Goal: Contribute content: Add original content to the website for others to see

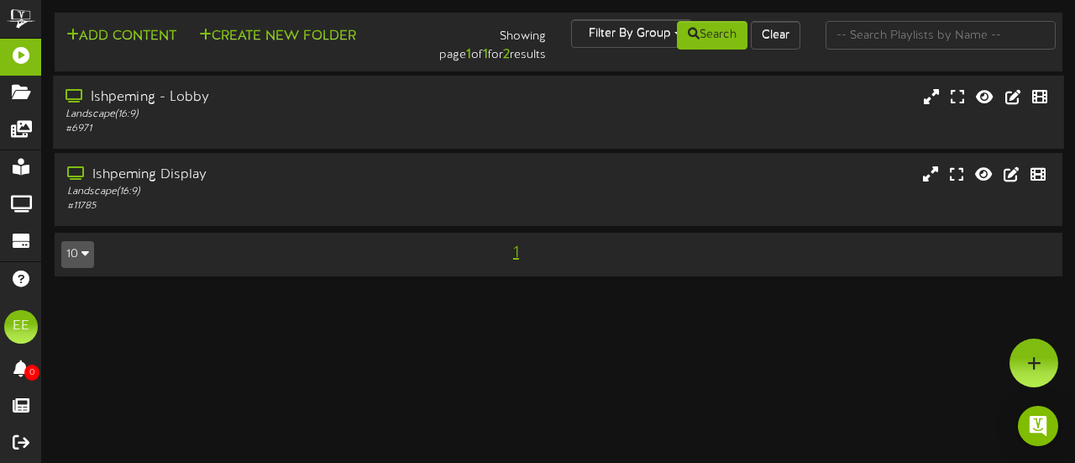
click at [554, 116] on div "Ishpeming - Lobby Landscape ( 16:9 ) # 6971" at bounding box center [558, 112] width 1011 height 48
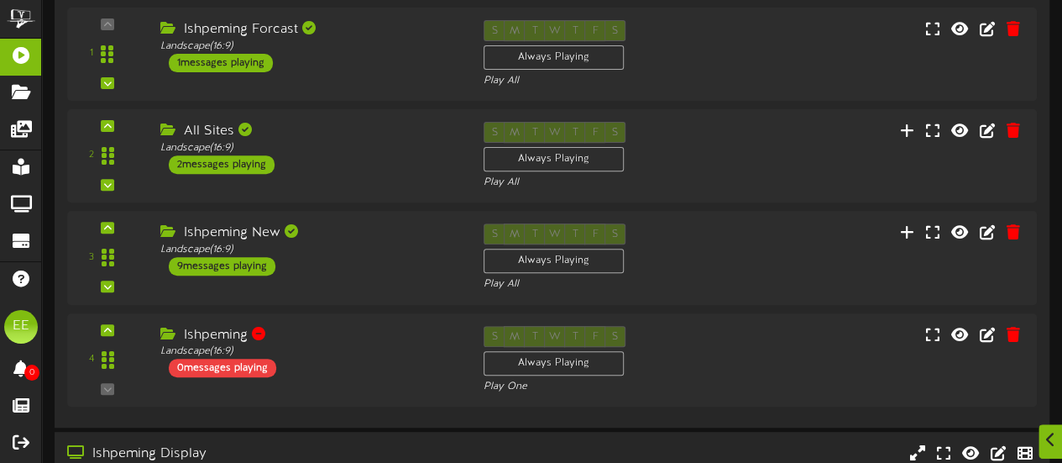
scroll to position [245, 0]
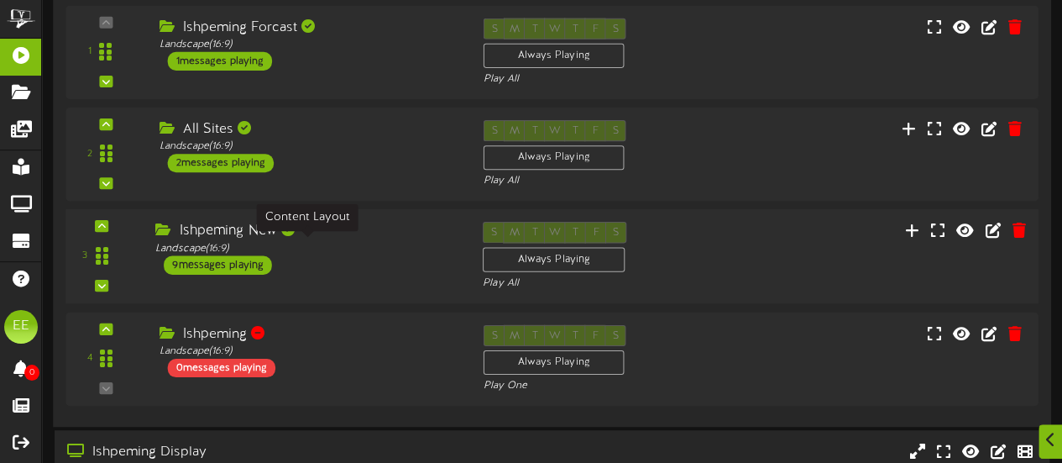
click at [364, 244] on div "Landscape ( 16:9 )" at bounding box center [306, 248] width 302 height 14
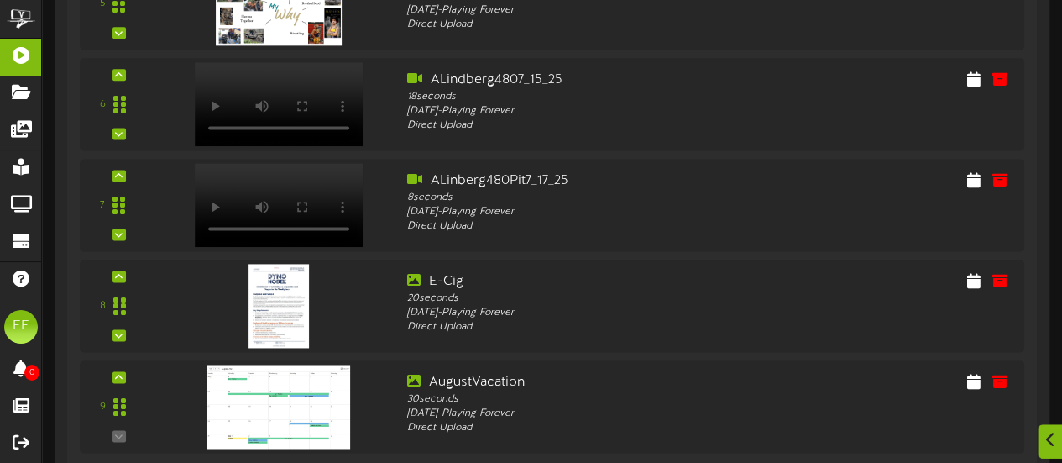
scroll to position [1135, 0]
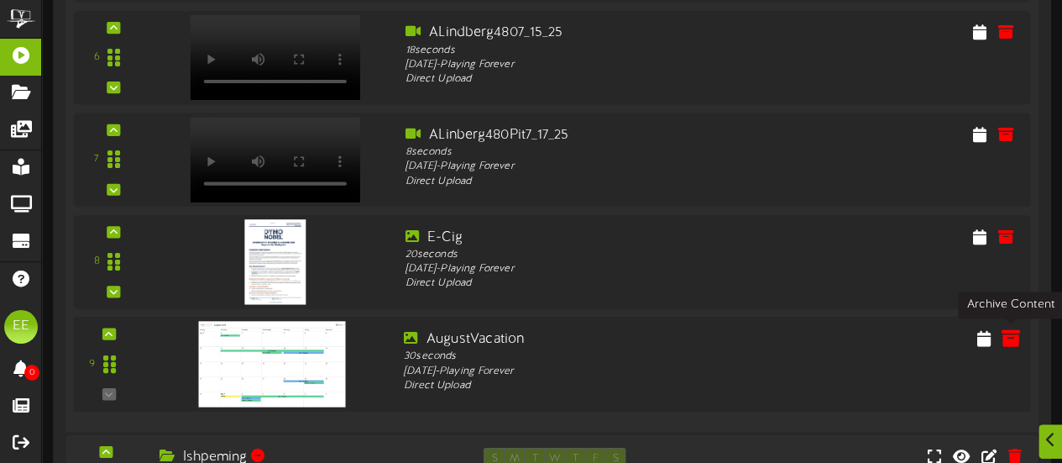
click at [1011, 338] on icon at bounding box center [1010, 337] width 18 height 18
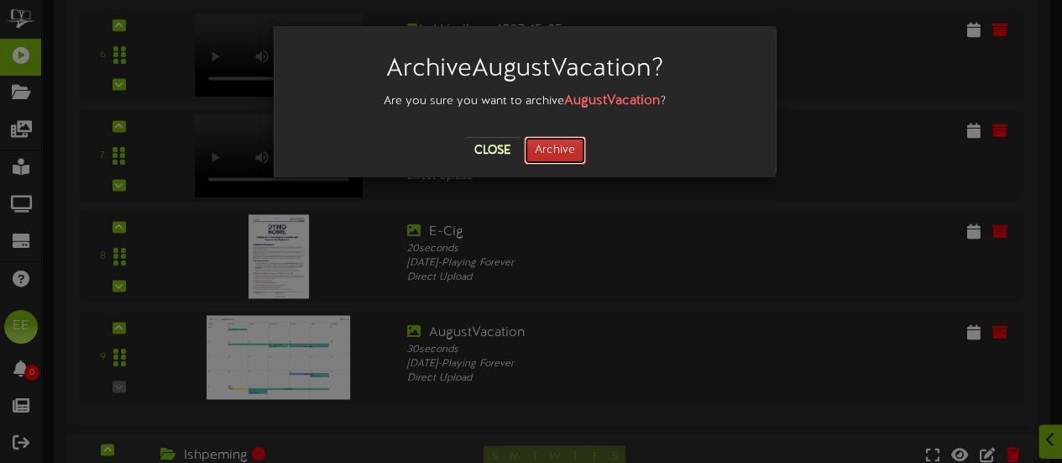
click at [579, 150] on button "Archive" at bounding box center [555, 150] width 62 height 29
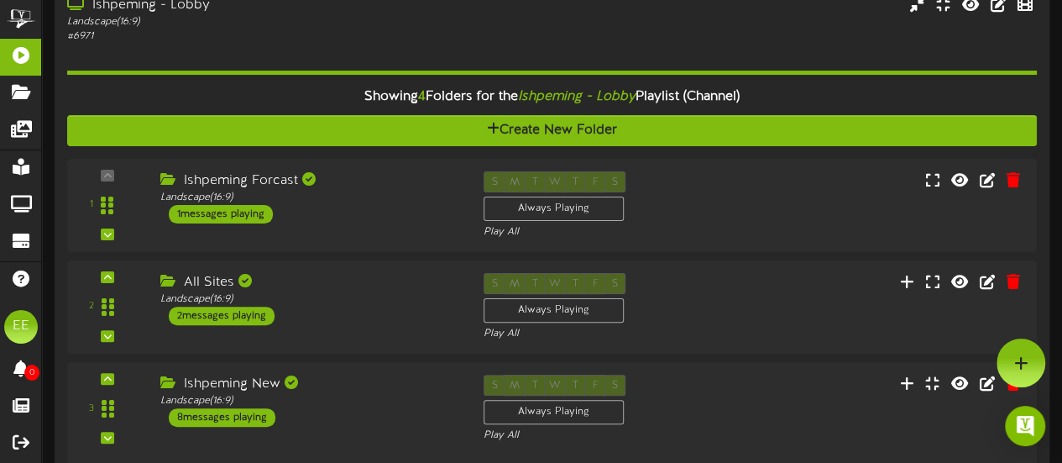
scroll to position [0, 0]
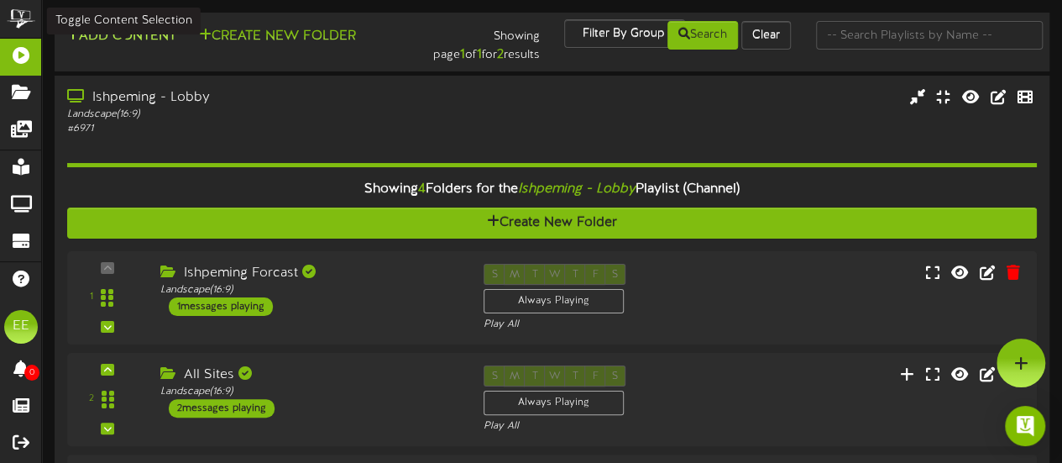
click at [116, 45] on button "Add Content" at bounding box center [121, 36] width 120 height 21
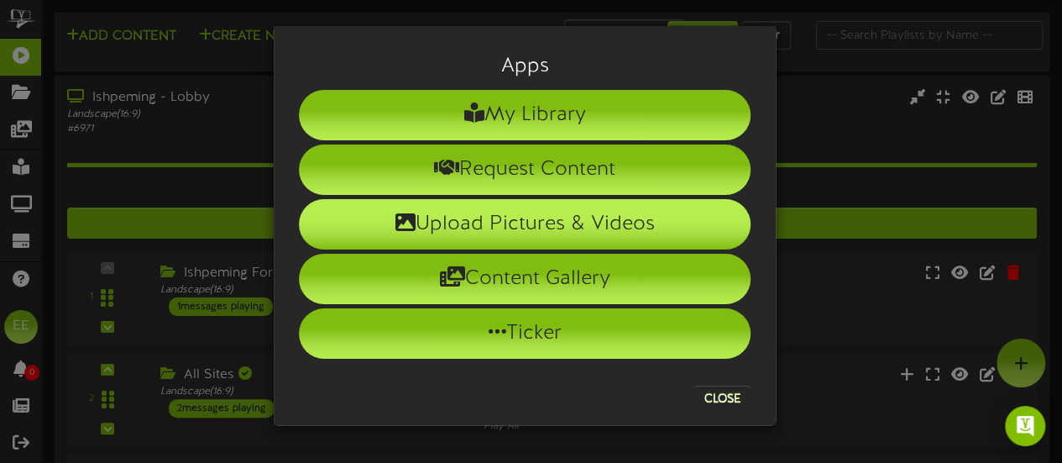
click at [553, 207] on li "Upload Pictures & Videos" at bounding box center [525, 224] width 452 height 50
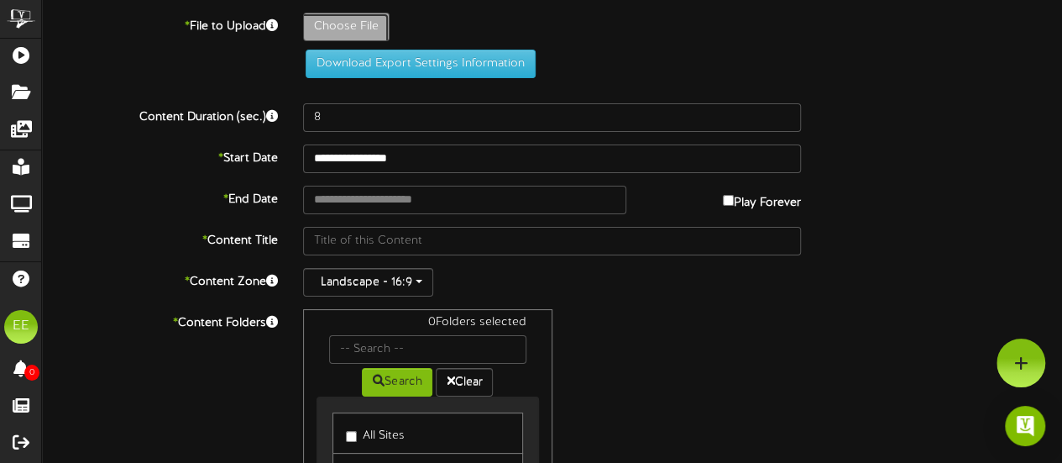
type input "**********"
type input "SeptVacation"
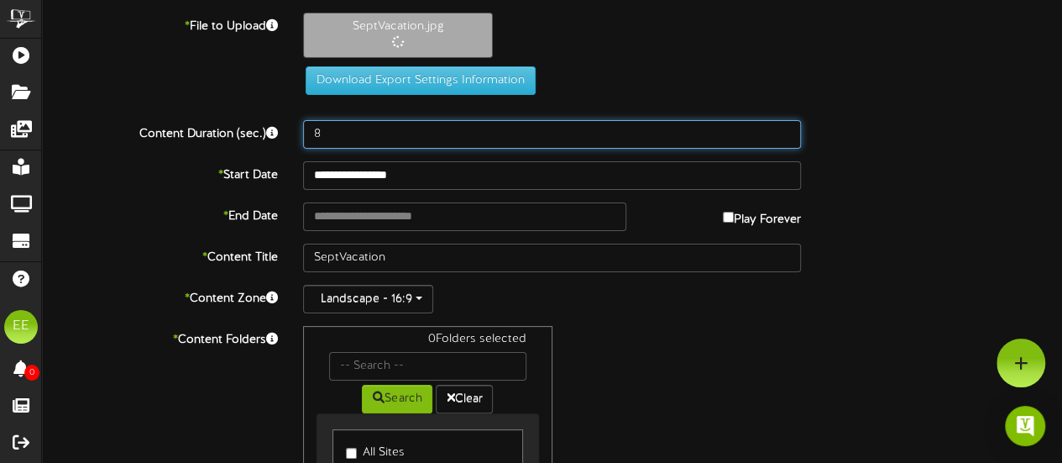
click at [455, 139] on input "8" at bounding box center [552, 134] width 498 height 29
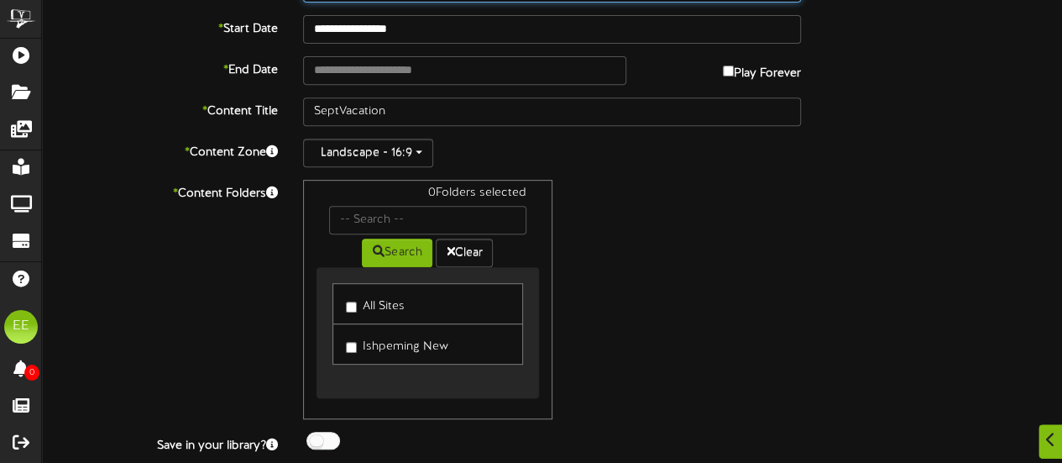
scroll to position [355, 0]
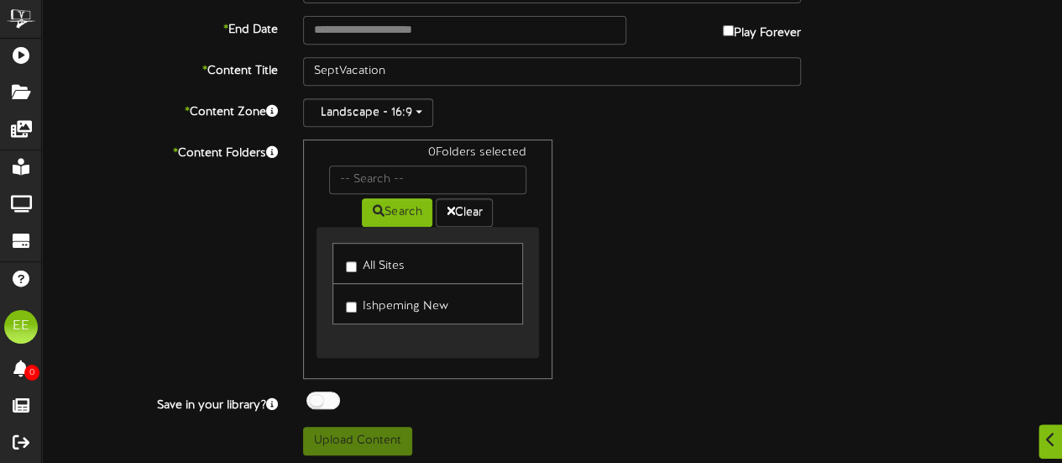
type input "30"
click at [354, 441] on button "Upload Content" at bounding box center [357, 441] width 109 height 29
type input "**********"
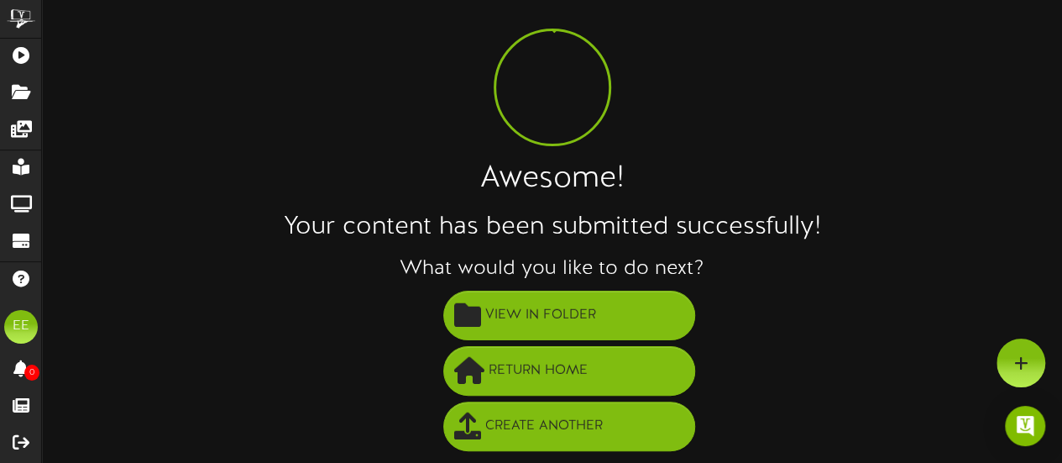
scroll to position [40, 0]
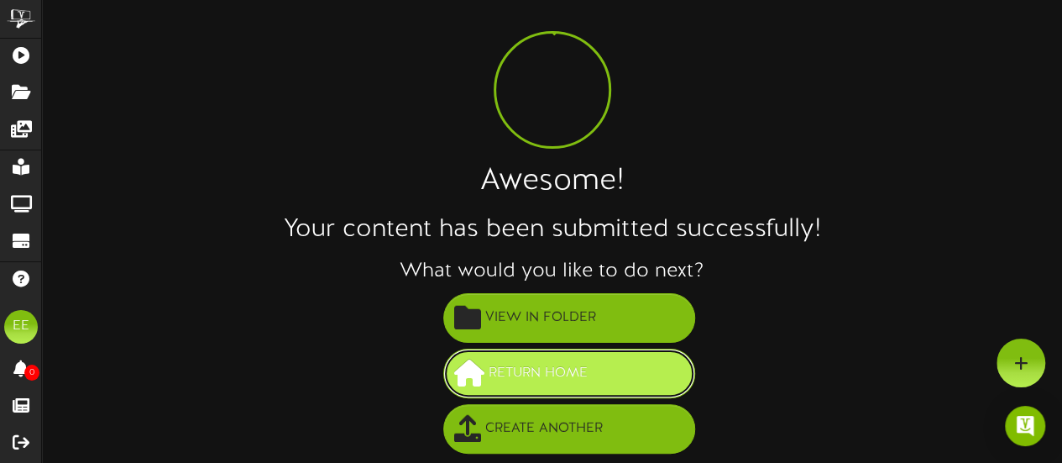
click at [541, 375] on span "Return Home" at bounding box center [538, 373] width 107 height 28
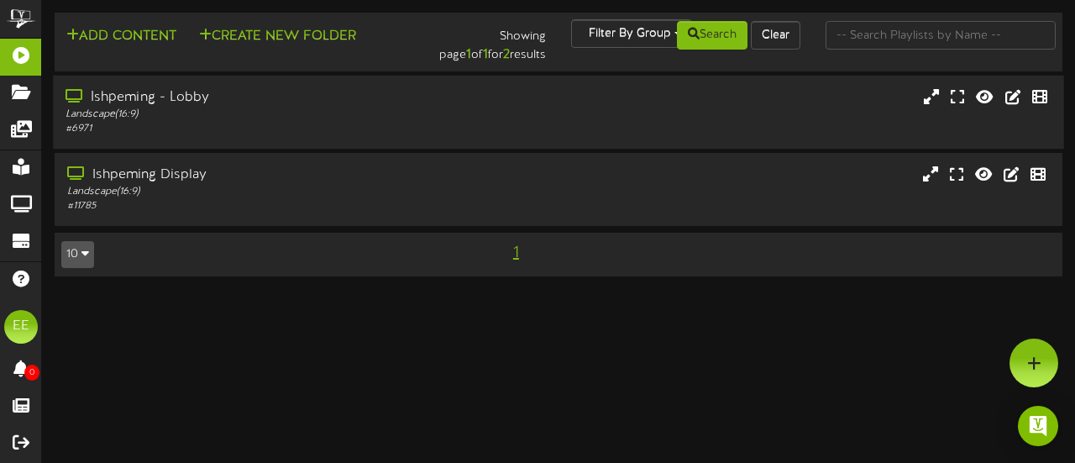
click at [478, 115] on div "Ishpeming - Lobby Landscape ( 16:9 ) # 6971" at bounding box center [558, 112] width 1011 height 48
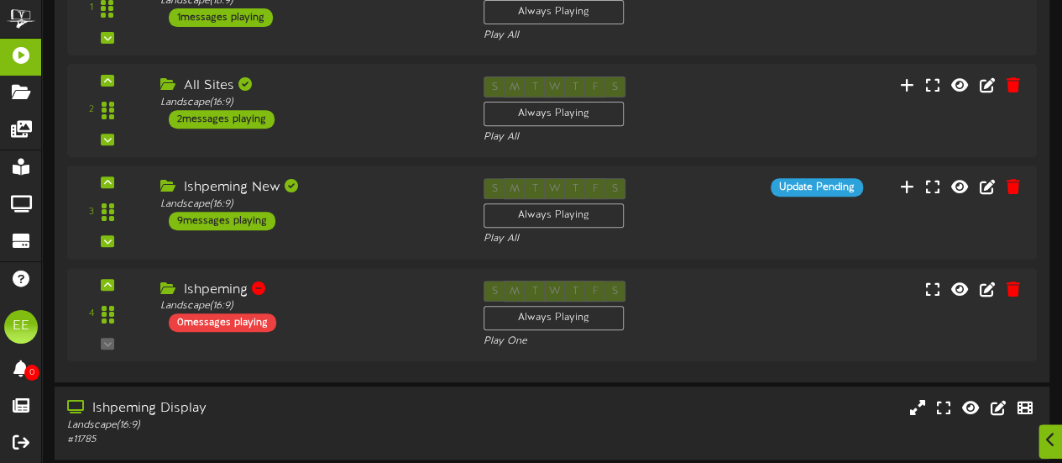
scroll to position [348, 0]
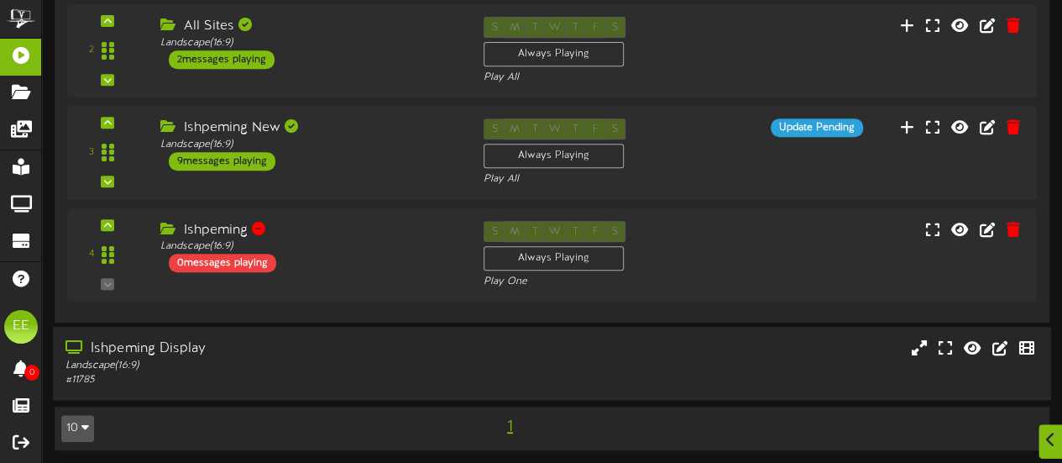
click at [706, 367] on div "Ishpeming Display Landscape ( 16:9 ) # 11785" at bounding box center [552, 363] width 998 height 48
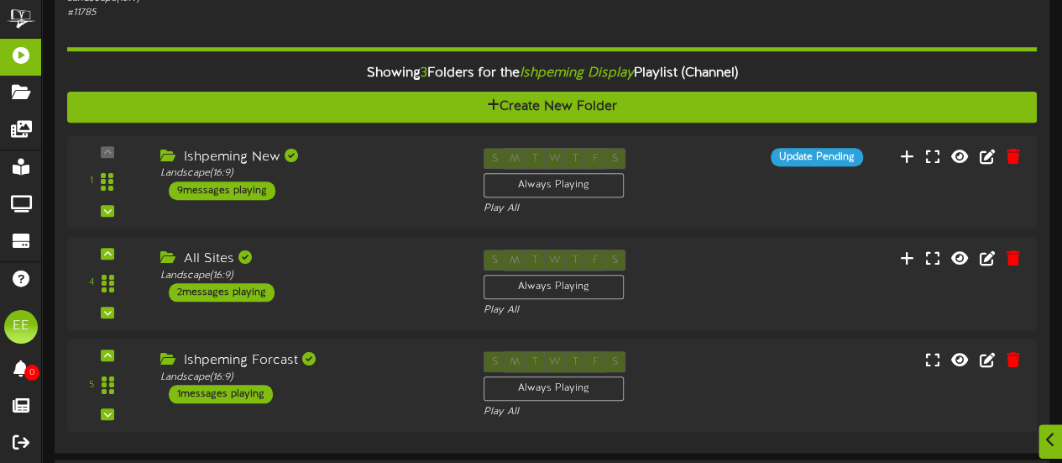
scroll to position [766, 0]
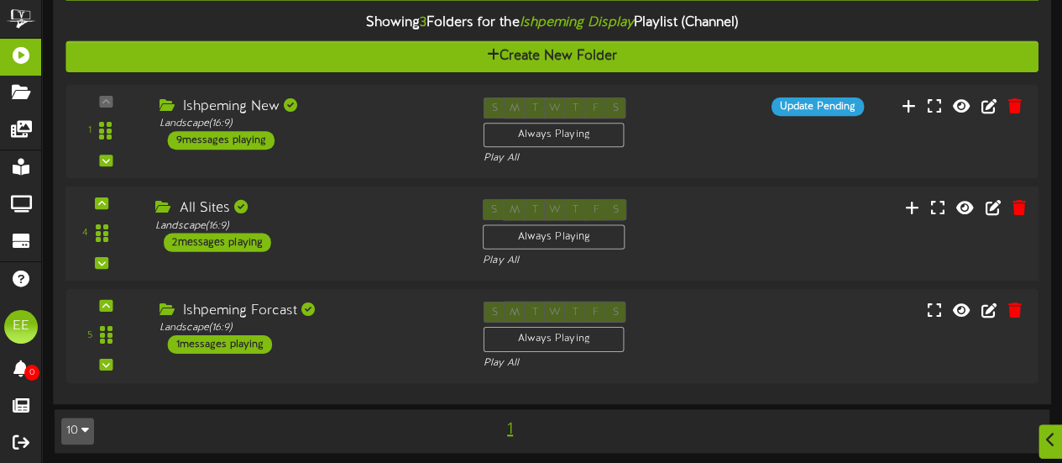
click at [371, 218] on div "Landscape ( 16:9 )" at bounding box center [306, 225] width 302 height 14
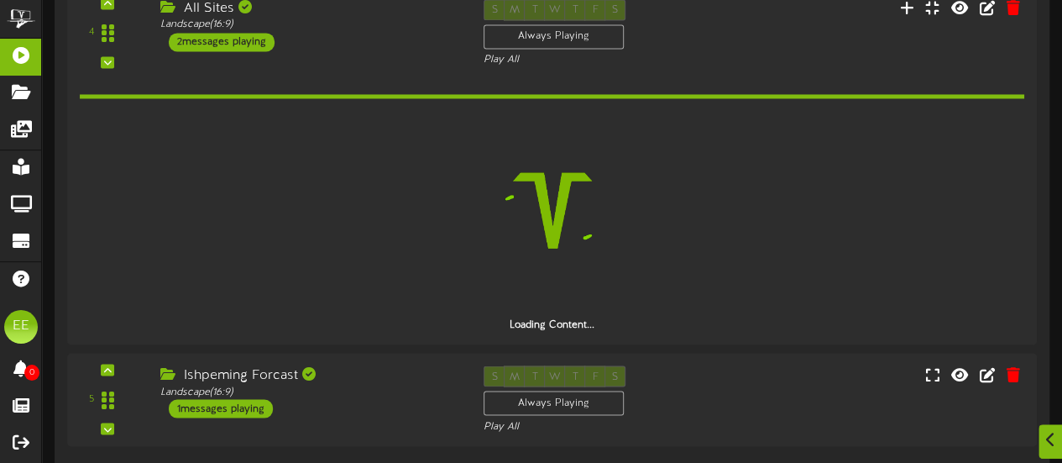
scroll to position [1438, 0]
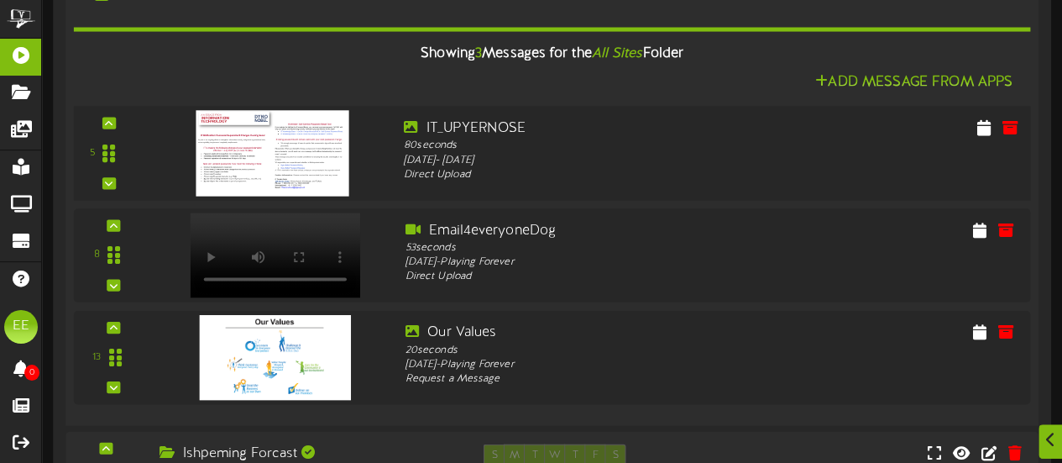
click at [319, 132] on img at bounding box center [272, 153] width 153 height 86
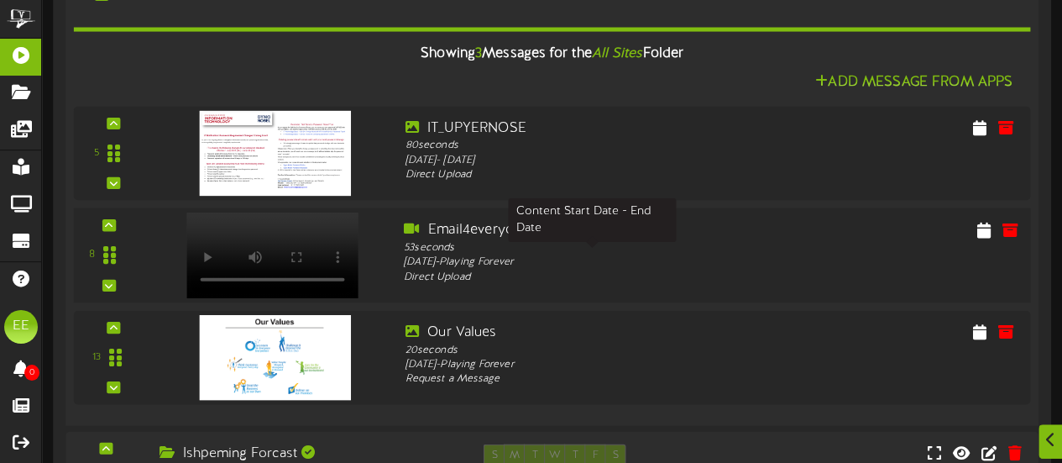
click at [500, 256] on div "Thursday, 10/23/2025 - Playing Forever" at bounding box center [592, 262] width 377 height 15
click at [1009, 229] on icon at bounding box center [1010, 229] width 18 height 18
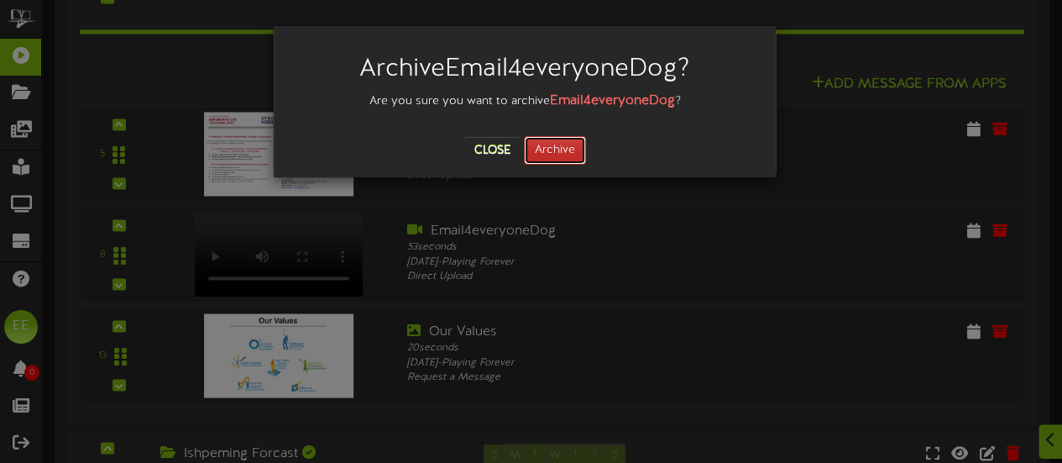
click at [569, 146] on button "Archive" at bounding box center [555, 150] width 62 height 29
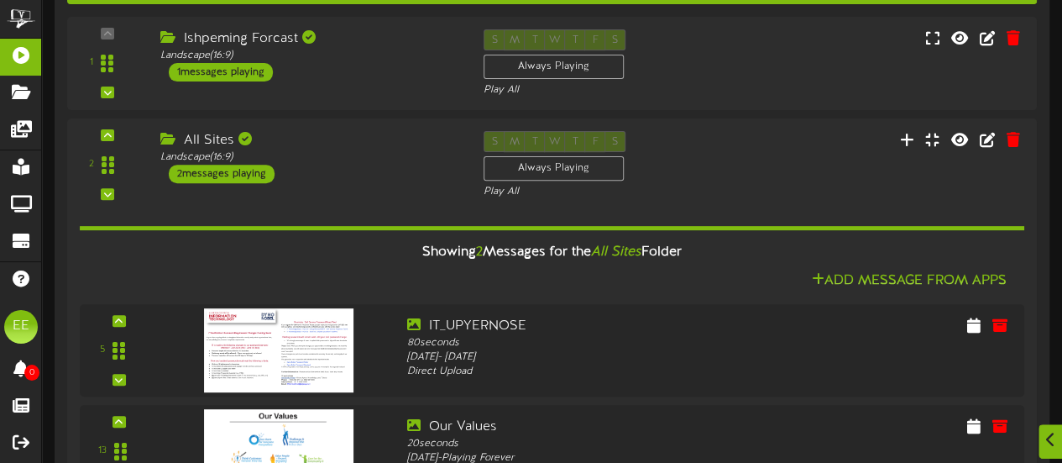
scroll to position [251, 0]
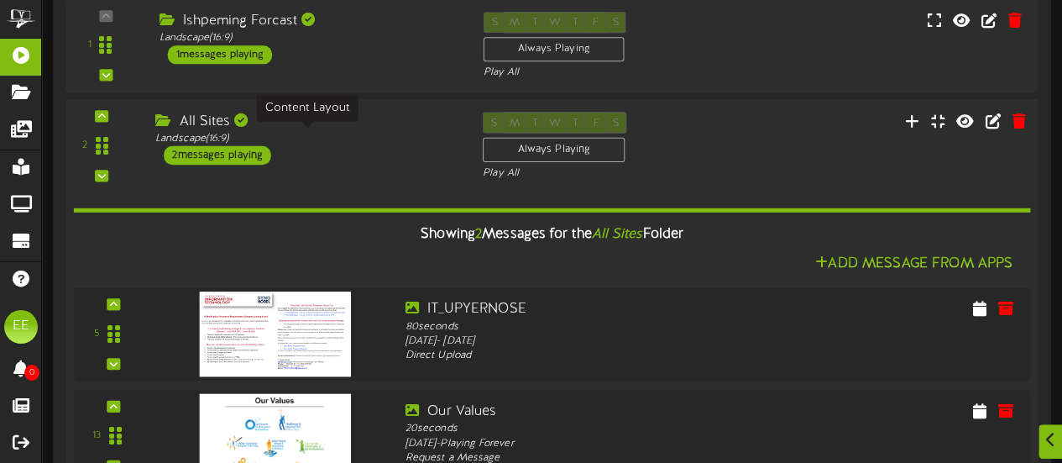
click at [358, 134] on div "Landscape ( 16:9 )" at bounding box center [306, 138] width 302 height 14
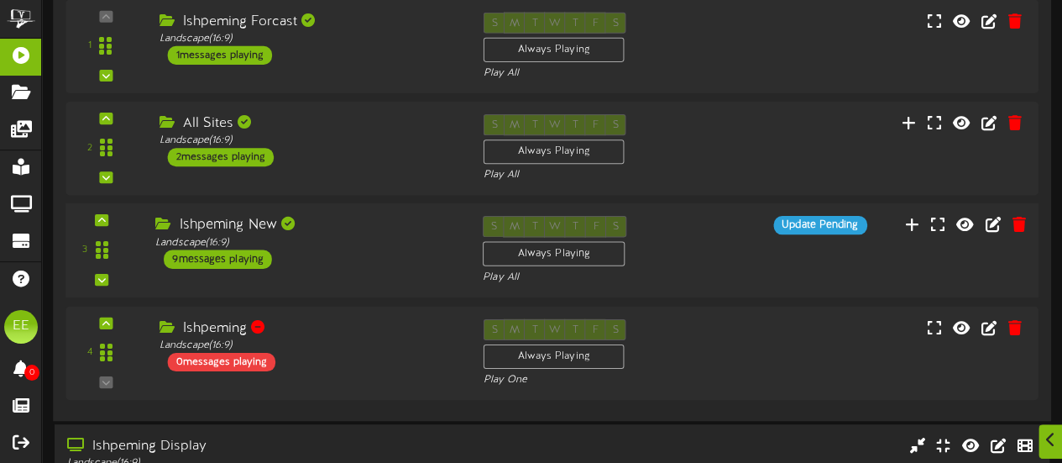
click at [365, 254] on div "Ishpeming New Landscape ( 16:9 ) 9 messages playing" at bounding box center [306, 242] width 327 height 53
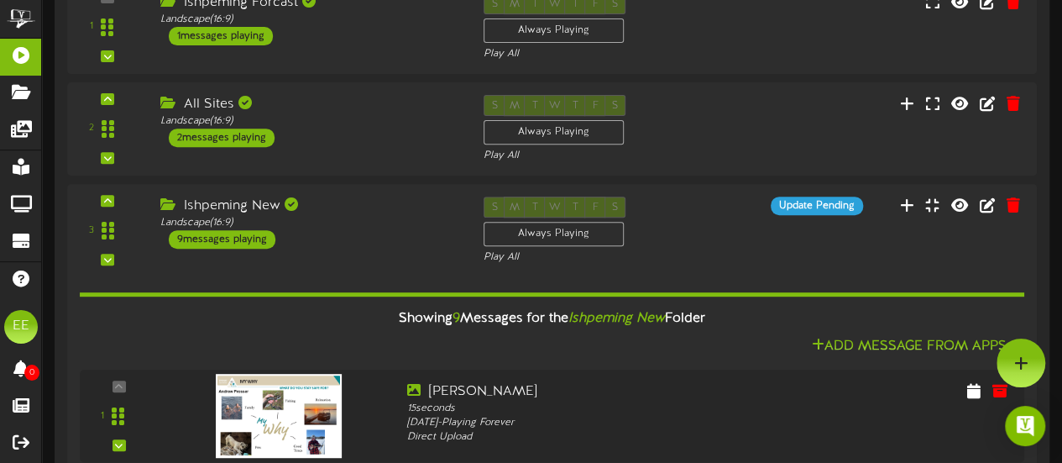
scroll to position [86, 0]
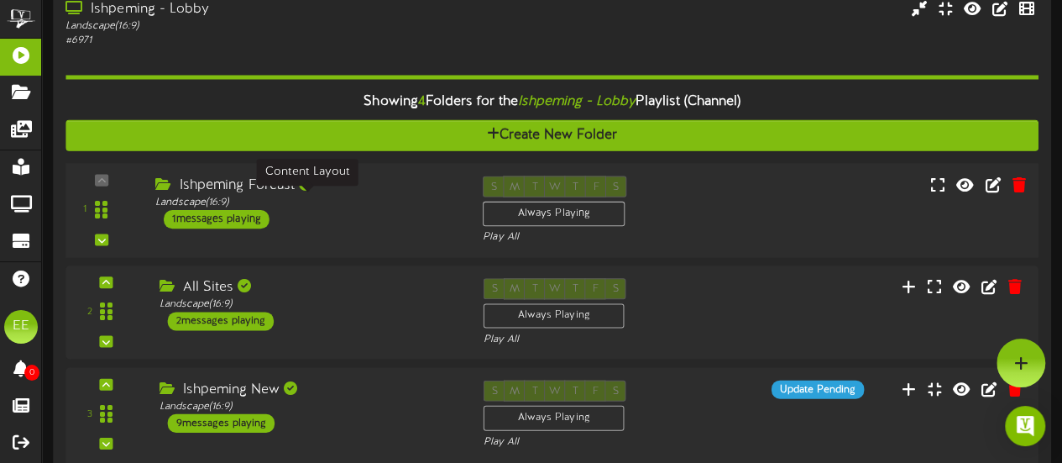
click at [227, 195] on div "Landscape ( 16:9 )" at bounding box center [306, 202] width 302 height 14
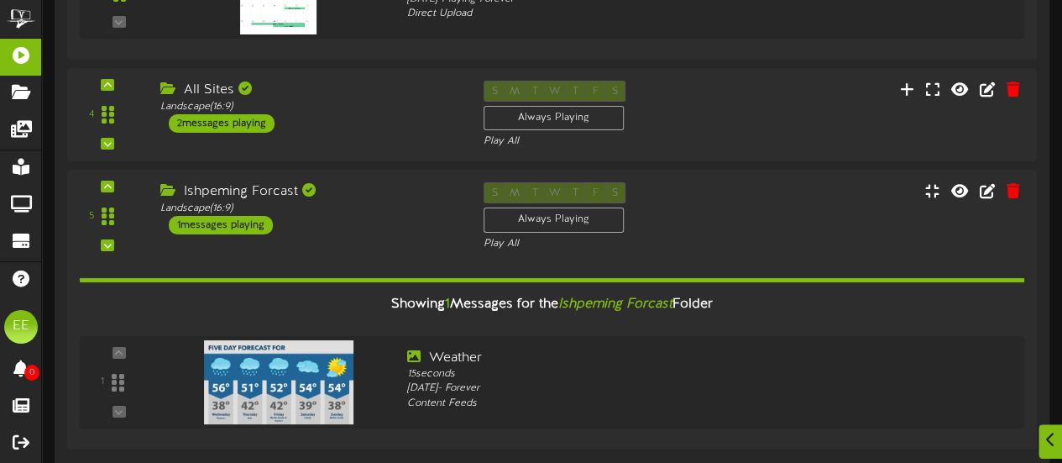
scroll to position [3159, 0]
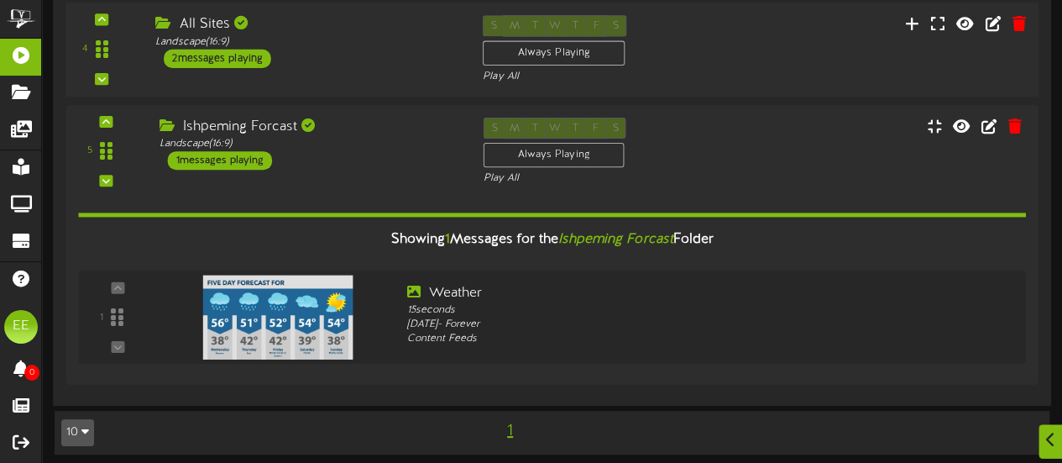
click at [360, 16] on div "All Sites" at bounding box center [306, 24] width 302 height 19
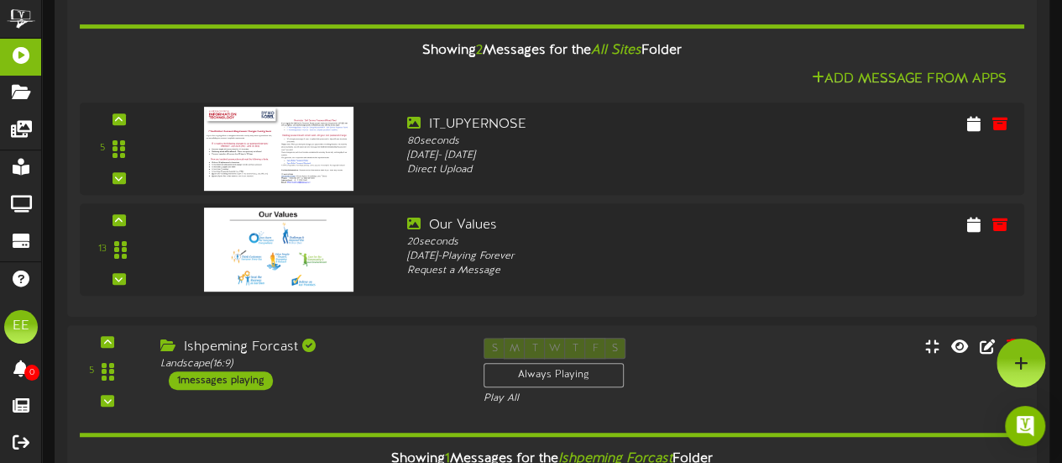
scroll to position [3529, 0]
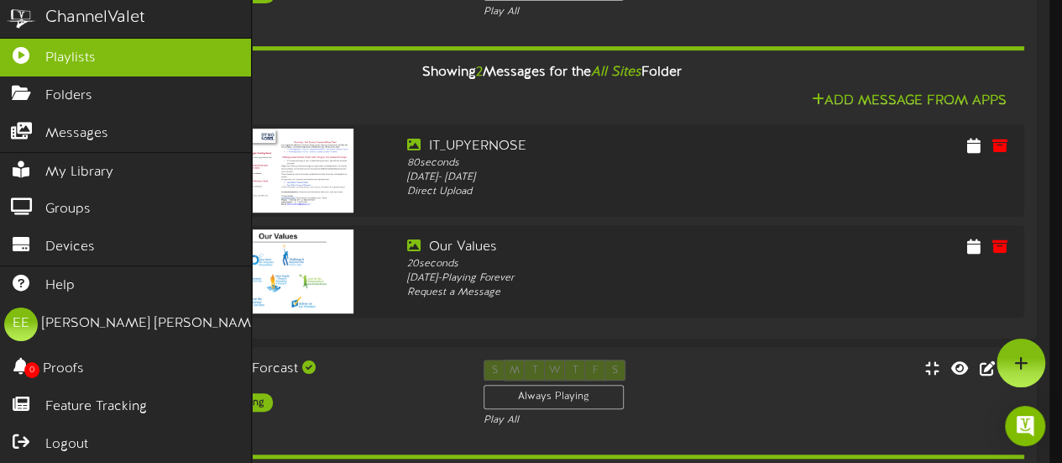
click at [20, 13] on img at bounding box center [21, 19] width 42 height 38
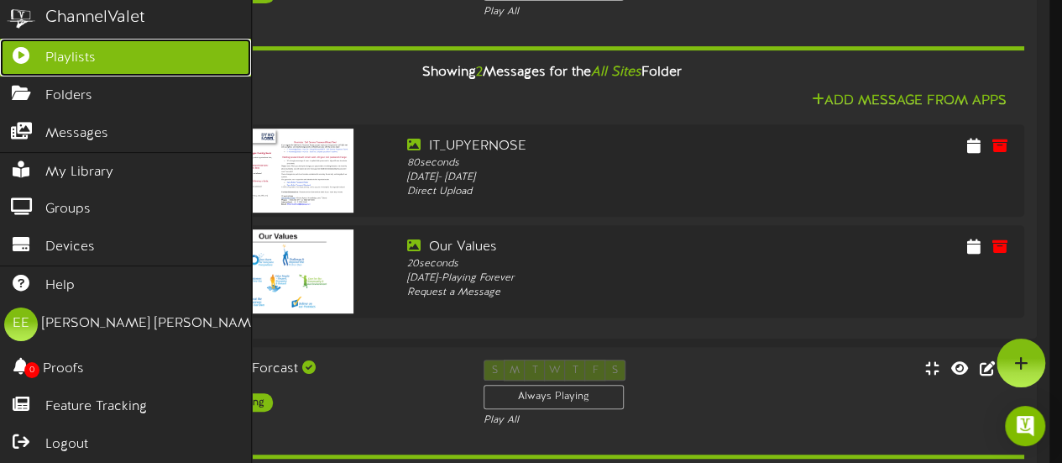
click at [86, 51] on span "Playlists" at bounding box center [70, 58] width 50 height 19
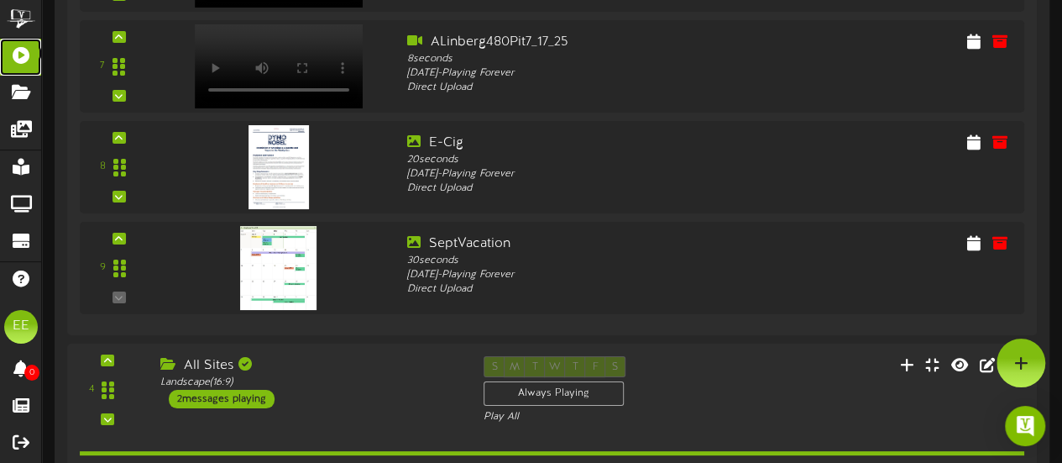
scroll to position [1100, 0]
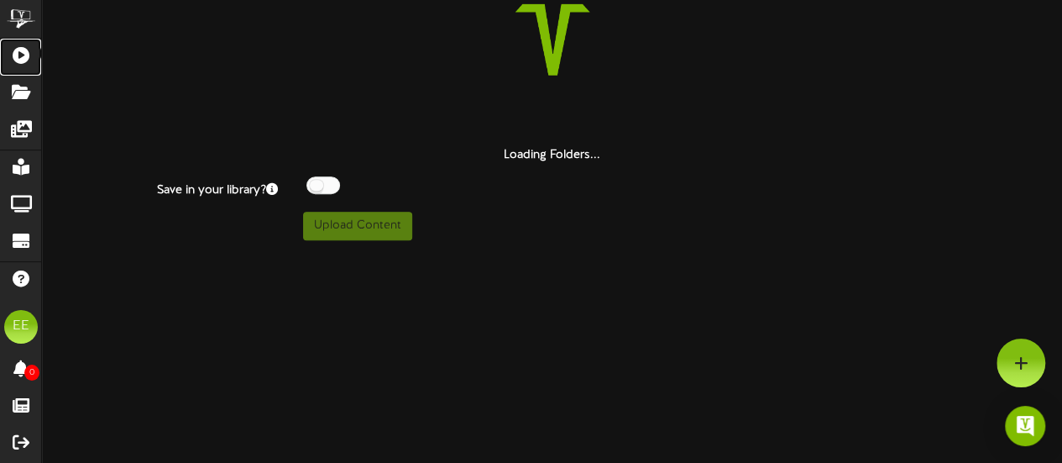
scroll to position [355, 0]
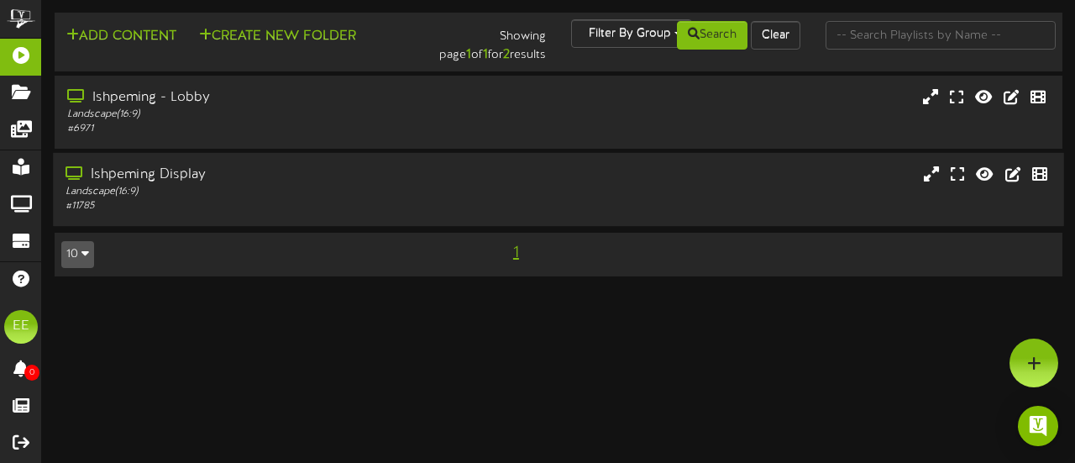
click at [366, 188] on div "Landscape ( 16:9 )" at bounding box center [263, 192] width 396 height 14
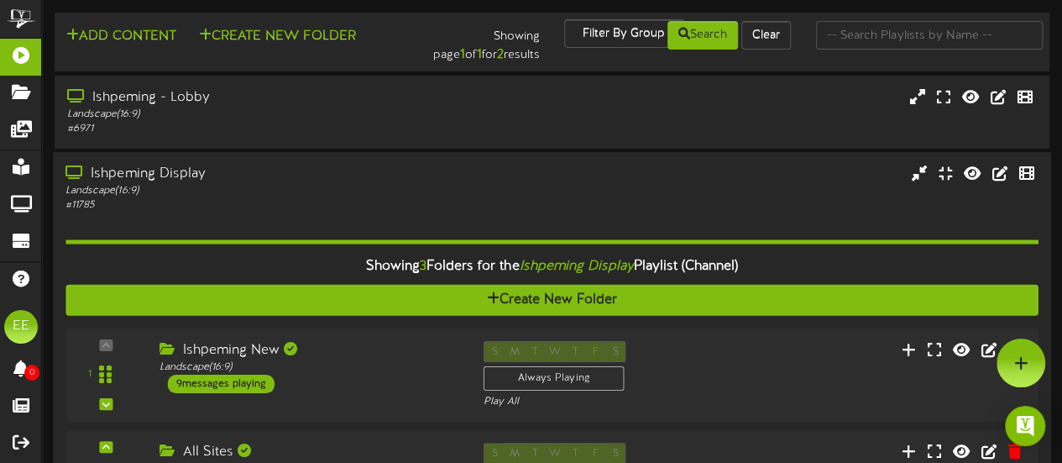
click at [179, 174] on div "Ishpeming Display" at bounding box center [260, 174] width 390 height 19
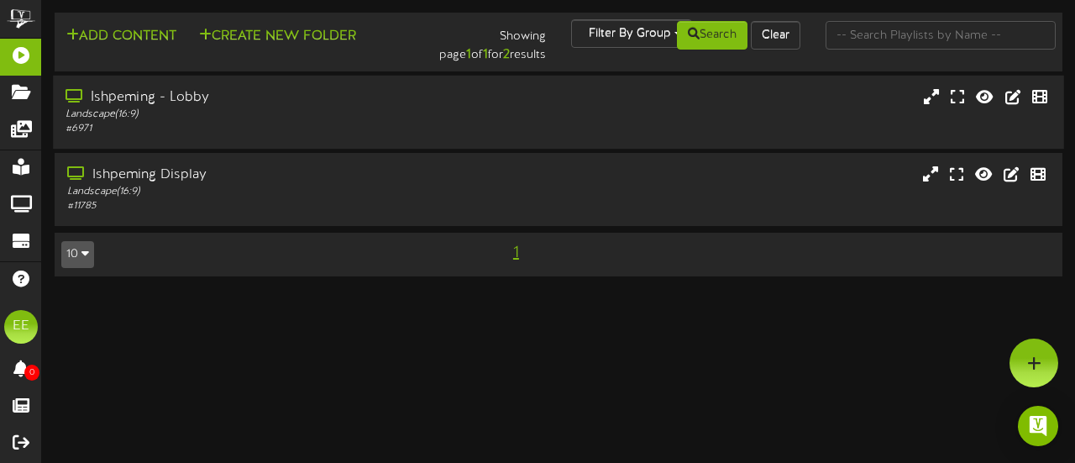
click at [210, 91] on div "Ishpeming - Lobby" at bounding box center [263, 97] width 396 height 19
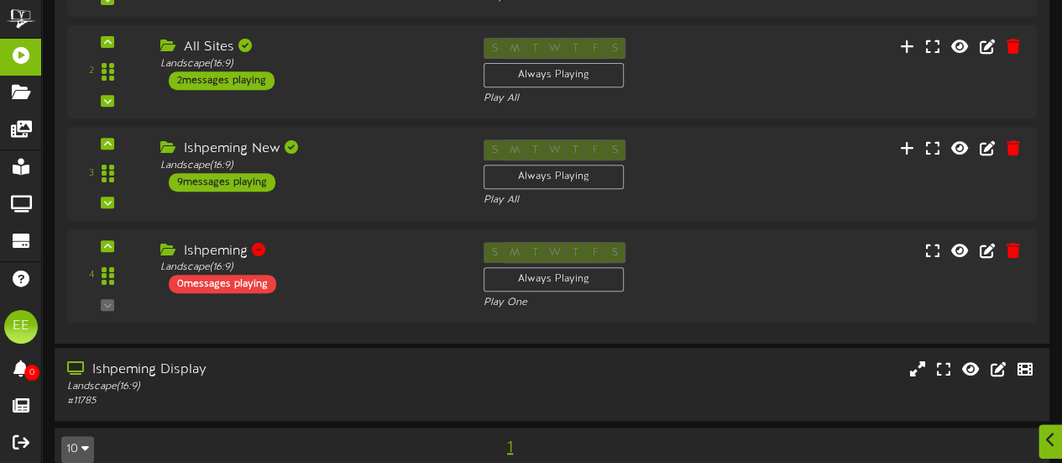
scroll to position [348, 0]
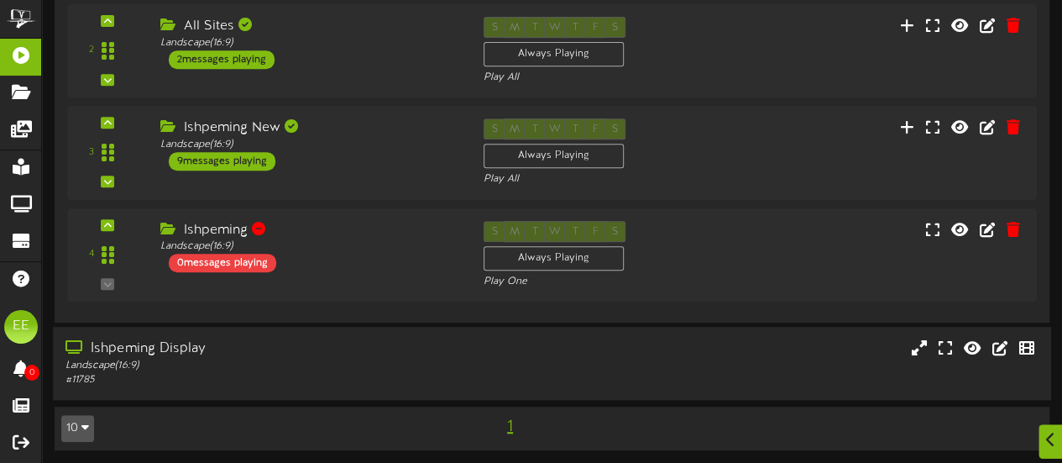
click at [470, 363] on div "Ishpeming Display Landscape ( 16:9 ) # 11785" at bounding box center [552, 363] width 998 height 48
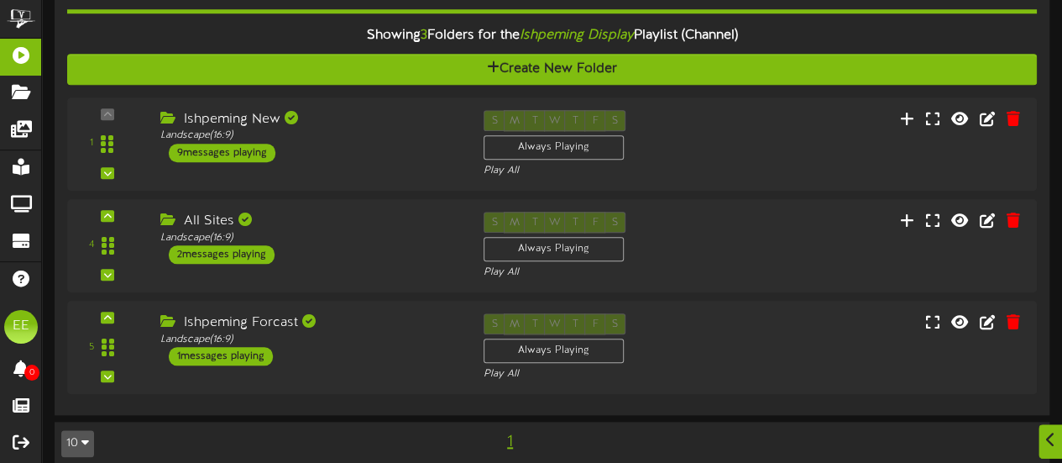
scroll to position [766, 0]
